Goal: Task Accomplishment & Management: Use online tool/utility

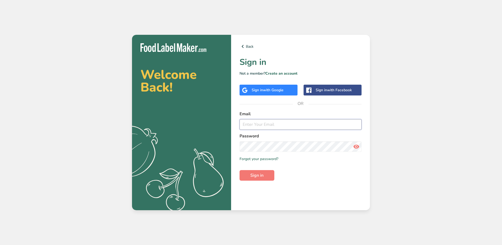
click at [262, 125] on input "email" at bounding box center [301, 124] width 122 height 11
click at [276, 89] on span "with Google" at bounding box center [273, 90] width 21 height 5
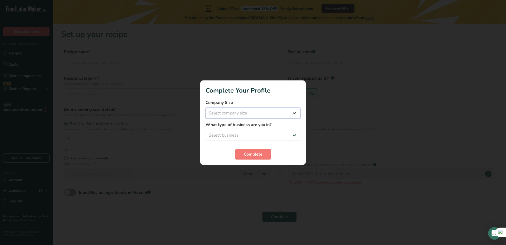
click at [261, 115] on select "Select company size Fewer than 10 Employees 10 to 50 Employees 51 to 500 Employ…" at bounding box center [253, 113] width 95 height 11
click at [206, 108] on select "Select company size Fewer than 10 Employees 10 to 50 Employees 51 to 500 Employ…" at bounding box center [253, 113] width 95 height 11
click at [255, 113] on select "Fewer than 10 Employees 10 to 50 Employees 51 to 500 Employees Over 500 Employe…" at bounding box center [253, 113] width 95 height 11
select select "3"
click at [206, 108] on select "Fewer than 10 Employees 10 to 50 Employees 51 to 500 Employees Over 500 Employe…" at bounding box center [253, 113] width 95 height 11
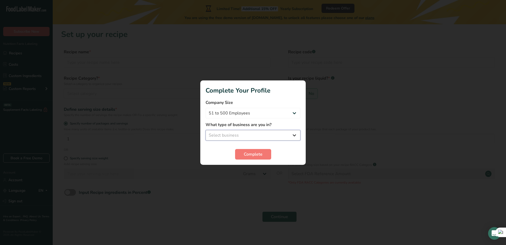
click at [230, 136] on select "Select business Packaged Food Manufacturer Restaurant & Cafe Bakery Meal Plans …" at bounding box center [253, 135] width 95 height 11
select select "8"
click at [206, 130] on select "Select business Packaged Food Manufacturer Restaurant & Cafe Bakery Meal Plans …" at bounding box center [253, 135] width 95 height 11
click at [257, 154] on span "Complete" at bounding box center [253, 154] width 19 height 6
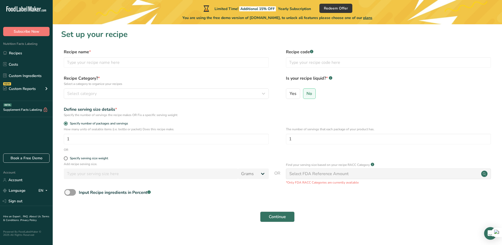
click at [26, 11] on icon ".a-20{fill:#fff;}" at bounding box center [31, 10] width 51 height 8
click at [41, 190] on div "EN" at bounding box center [43, 190] width 11 height 6
click at [39, 191] on div "EN" at bounding box center [43, 190] width 11 height 6
click at [38, 156] on link "Book a Free Demo" at bounding box center [26, 157] width 46 height 9
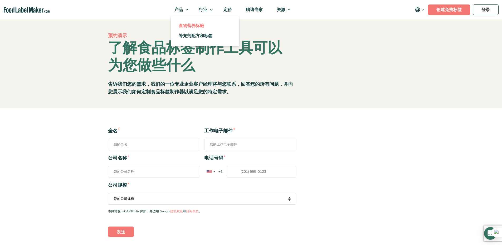
click at [196, 26] on span "食物营养标籤" at bounding box center [191, 26] width 25 height 6
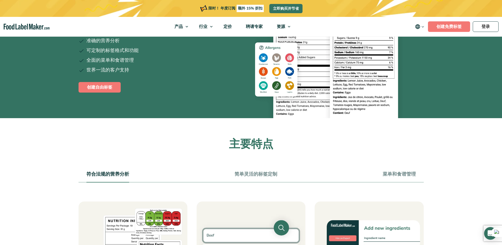
scroll to position [79, 0]
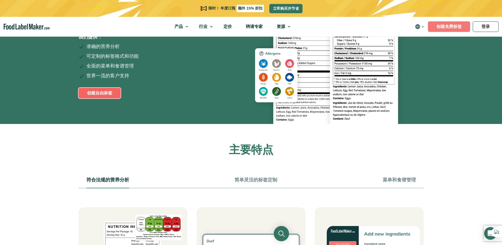
click at [111, 92] on link "创建自由标签" at bounding box center [100, 93] width 42 height 11
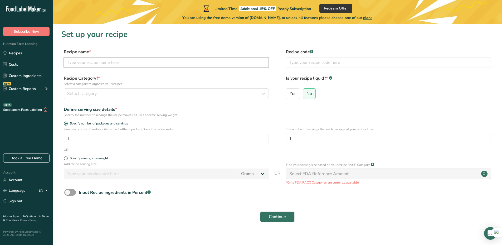
click at [143, 65] on input "text" at bounding box center [166, 62] width 205 height 11
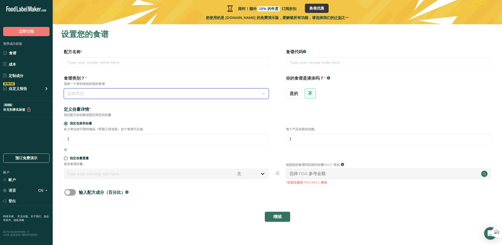
click at [101, 95] on div "选择类别" at bounding box center [164, 93] width 195 height 6
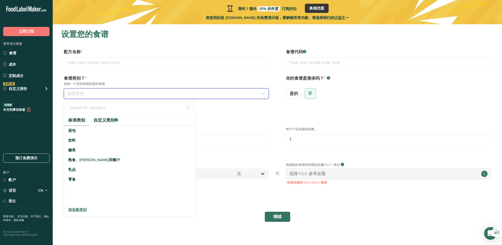
click at [101, 95] on div "选择类别" at bounding box center [164, 93] width 195 height 6
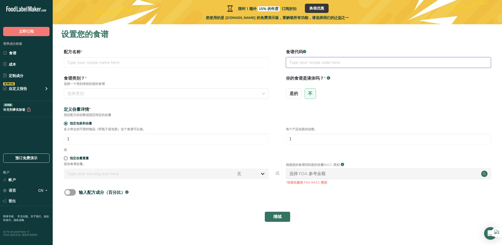
click at [306, 62] on input "text" at bounding box center [388, 62] width 205 height 11
click at [331, 95] on div "是的 不" at bounding box center [388, 95] width 205 height 14
click at [94, 62] on input "text" at bounding box center [166, 62] width 205 height 11
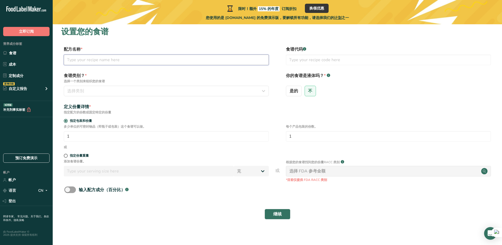
scroll to position [6, 0]
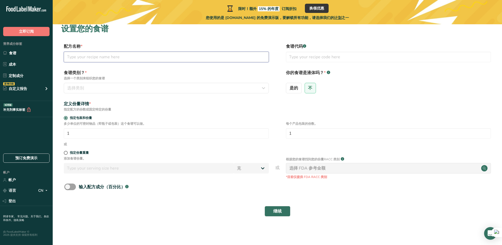
click at [110, 57] on input "text" at bounding box center [166, 57] width 205 height 11
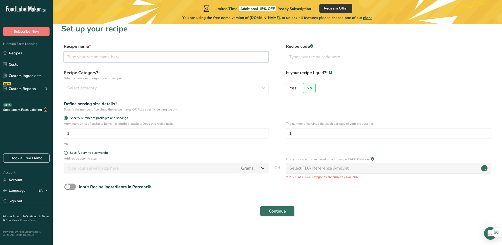
click at [106, 56] on input "text" at bounding box center [166, 57] width 205 height 11
click at [106, 54] on input "text" at bounding box center [166, 57] width 205 height 11
paste input "Preserved Mustard Greens"
type input "Preserved Mustard Greens"
click at [153, 71] on label "Recipe Category? * Select a category to organize your recipes" at bounding box center [166, 75] width 205 height 11
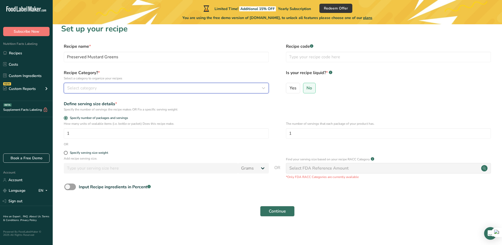
click at [125, 89] on div "Select category" at bounding box center [164, 88] width 195 height 6
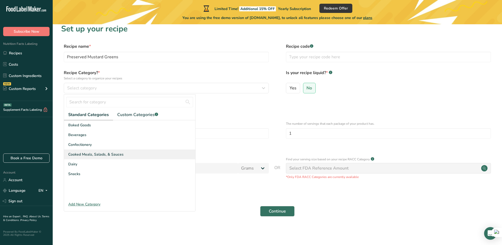
click at [108, 154] on span "Cooked Meals, Salads, & Sauces" at bounding box center [95, 155] width 55 height 6
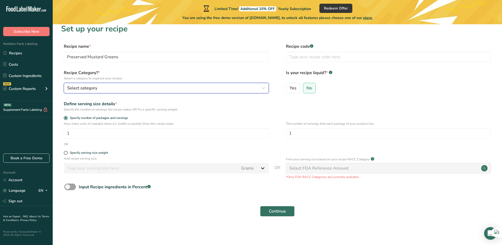
click at [118, 88] on div "Select category" at bounding box center [164, 88] width 195 height 6
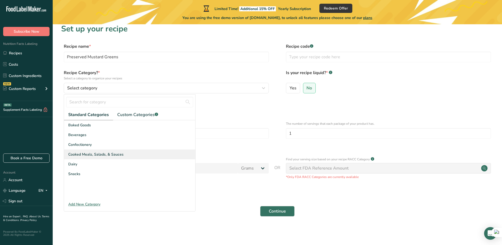
click at [100, 153] on span "Cooked Meals, Salads, & Sauces" at bounding box center [95, 155] width 55 height 6
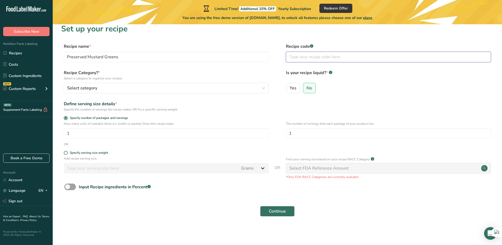
click at [312, 56] on input "text" at bounding box center [388, 57] width 205 height 11
click at [106, 88] on div "Select category" at bounding box center [164, 88] width 195 height 6
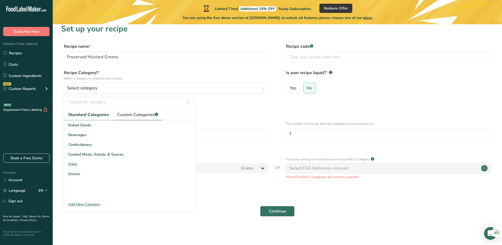
click at [134, 116] on font "Custom Categories" at bounding box center [135, 115] width 37 height 6
click at [91, 115] on font "Standard Categories" at bounding box center [88, 115] width 40 height 6
click at [83, 126] on span "Baked Goods" at bounding box center [79, 125] width 23 height 6
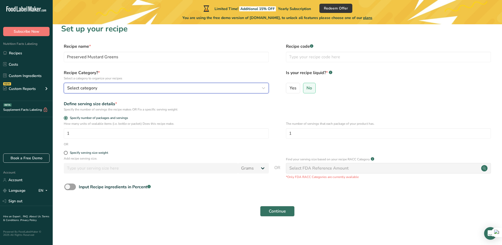
click at [105, 90] on div "Select category" at bounding box center [164, 88] width 195 height 6
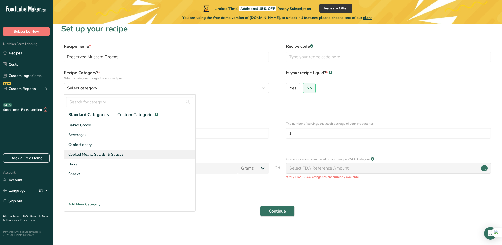
click at [91, 154] on span "Cooked Meals, Salads, & Sauces" at bounding box center [95, 155] width 55 height 6
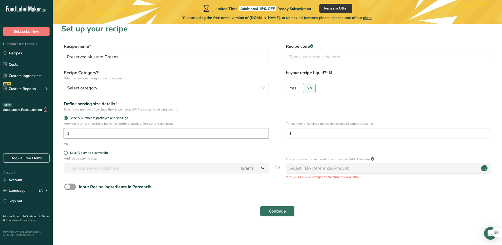
click at [107, 135] on input "1" at bounding box center [166, 133] width 205 height 11
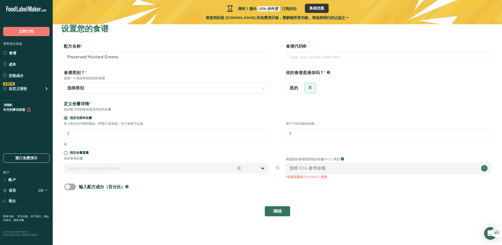
click at [69, 187] on span at bounding box center [70, 186] width 12 height 7
click at [68, 187] on input "输入配方成分（百分比） .a-a{fill:#347362;}.b-a{fill:#fff;}" at bounding box center [65, 186] width 3 height 3
checkbox input "true"
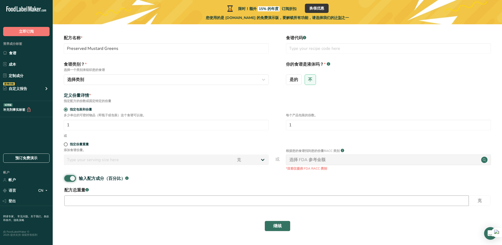
scroll to position [29, 0]
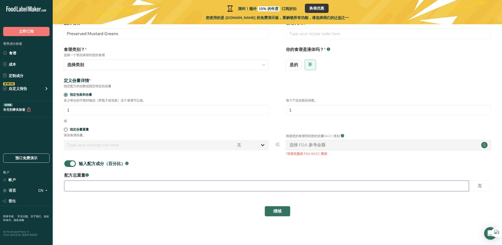
click at [329, 185] on input "number" at bounding box center [266, 186] width 405 height 11
type input "1000"
click at [323, 142] on div "选择 FDA 参考金额" at bounding box center [307, 145] width 36 height 6
click at [280, 207] on button "继续" at bounding box center [278, 211] width 26 height 11
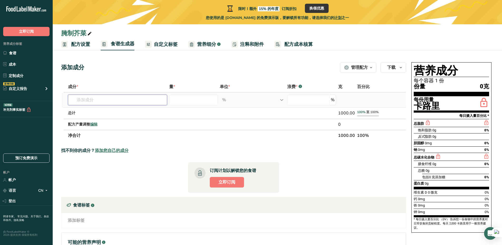
click at [103, 98] on input "text" at bounding box center [117, 100] width 99 height 11
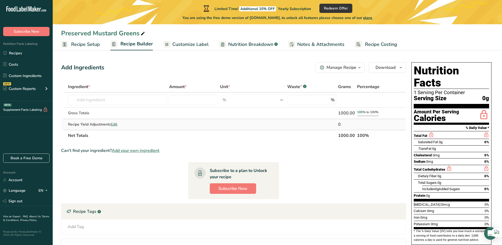
click at [117, 123] on span "Edit" at bounding box center [114, 124] width 6 height 5
click at [114, 123] on span "Edit" at bounding box center [114, 124] width 6 height 5
click at [137, 101] on input "text" at bounding box center [117, 100] width 99 height 11
click at [102, 97] on input "text" at bounding box center [117, 100] width 99 height 11
click at [89, 99] on input "text" at bounding box center [117, 100] width 99 height 11
